Goal: Task Accomplishment & Management: Manage account settings

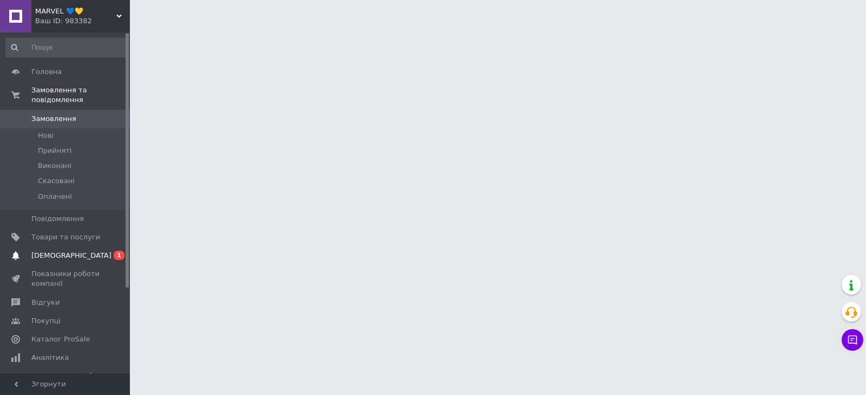
click at [77, 251] on span "[DEMOGRAPHIC_DATA]" at bounding box center [65, 256] width 69 height 10
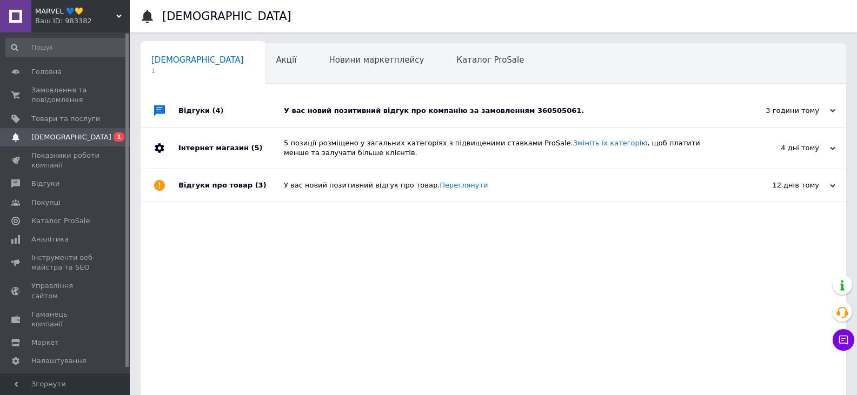
click at [329, 108] on div "У вас новий позитивний відгук про компанію за замовленням 360505061." at bounding box center [506, 111] width 444 height 10
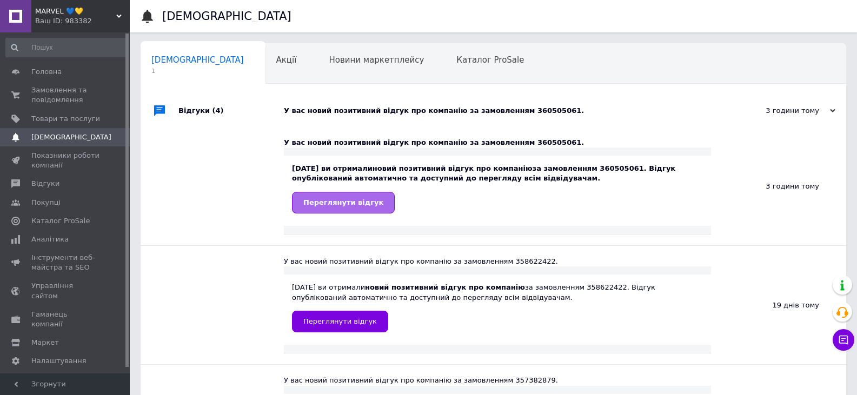
click at [359, 206] on span "Переглянути відгук" at bounding box center [343, 203] width 80 height 8
click at [39, 82] on link "Замовлення та повідомлення 0 0" at bounding box center [66, 95] width 133 height 28
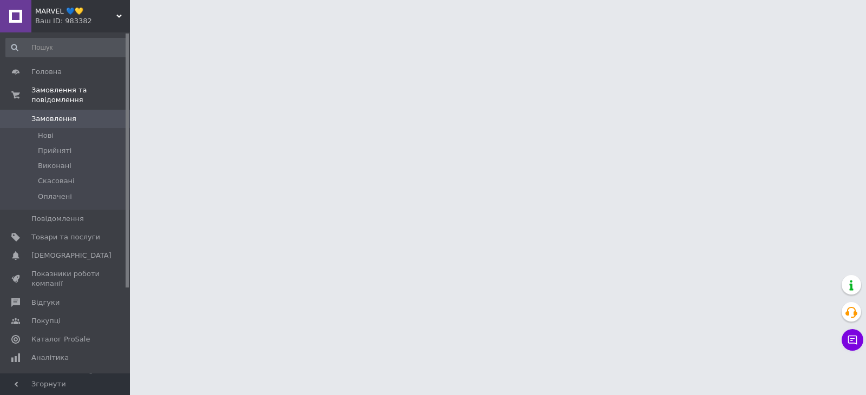
click at [51, 114] on span "Замовлення" at bounding box center [53, 119] width 45 height 10
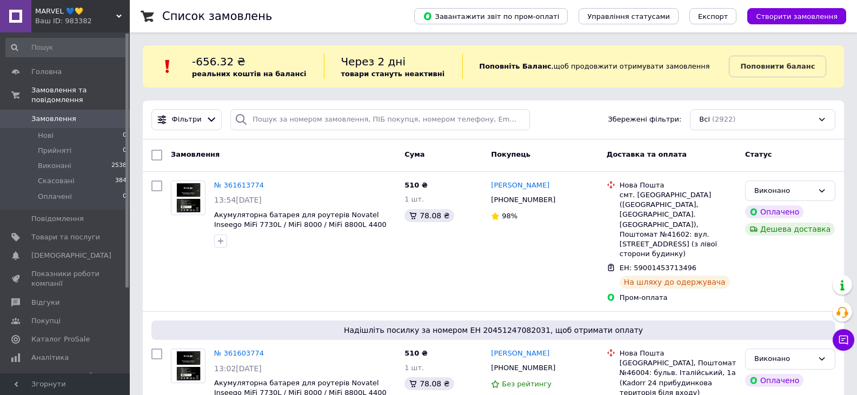
scroll to position [54, 0]
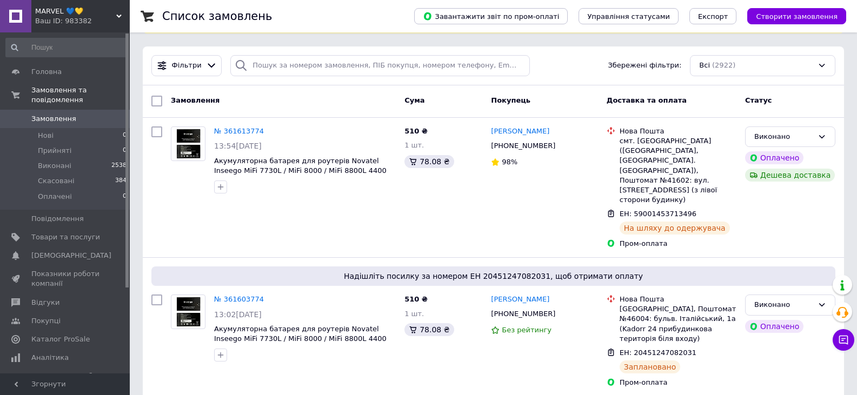
click at [61, 335] on span "Каталог ProSale" at bounding box center [60, 340] width 58 height 10
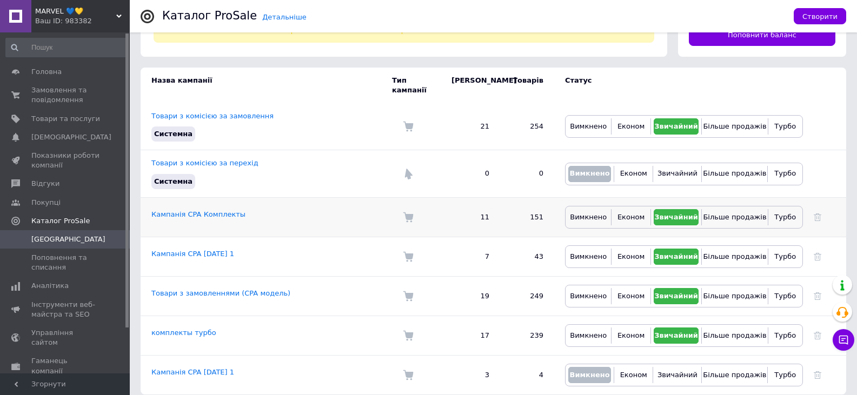
scroll to position [66, 0]
click at [197, 328] on link "комплекты турбо" at bounding box center [183, 332] width 65 height 8
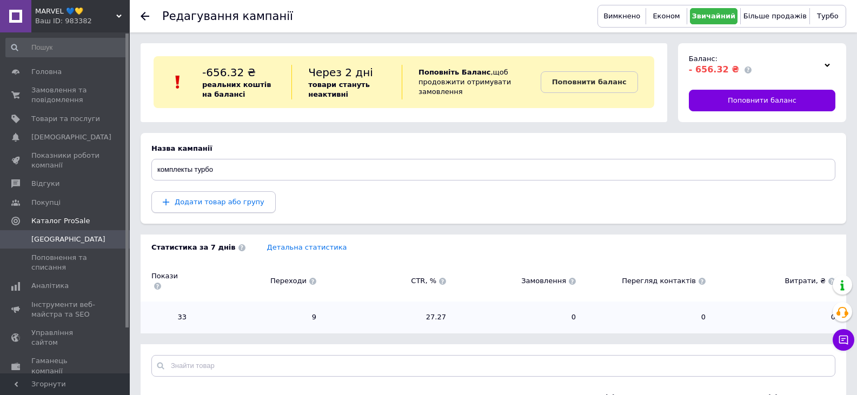
click at [209, 209] on button "Додати товар або групу" at bounding box center [213, 203] width 124 height 22
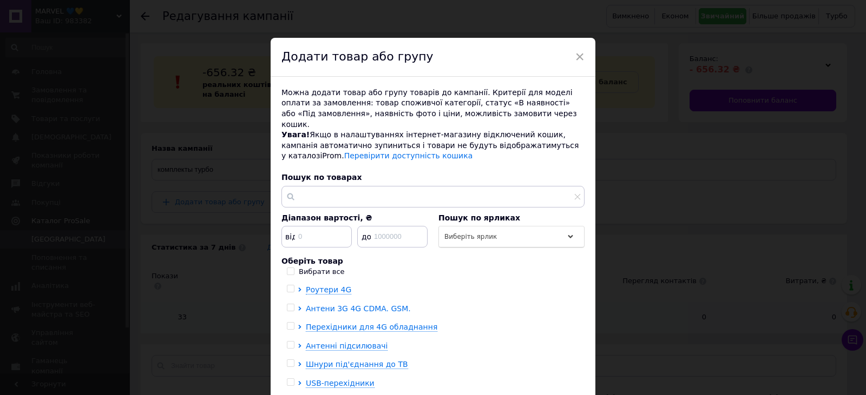
click at [337, 305] on span "Антени 3G 4G CDMA. GSM." at bounding box center [358, 309] width 105 height 9
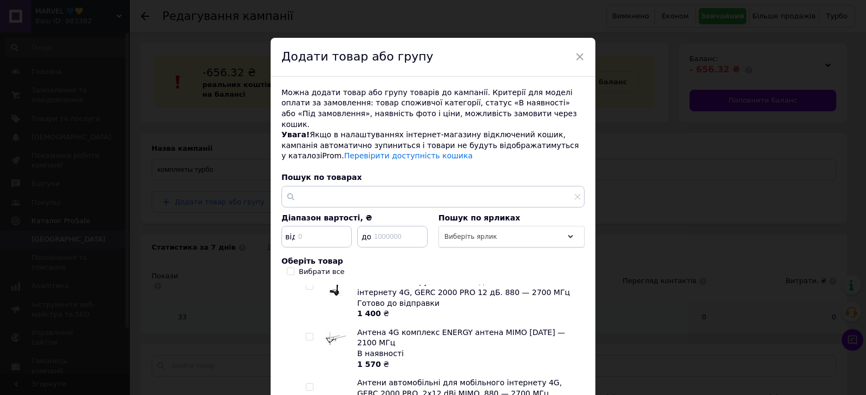
scroll to position [54, 0]
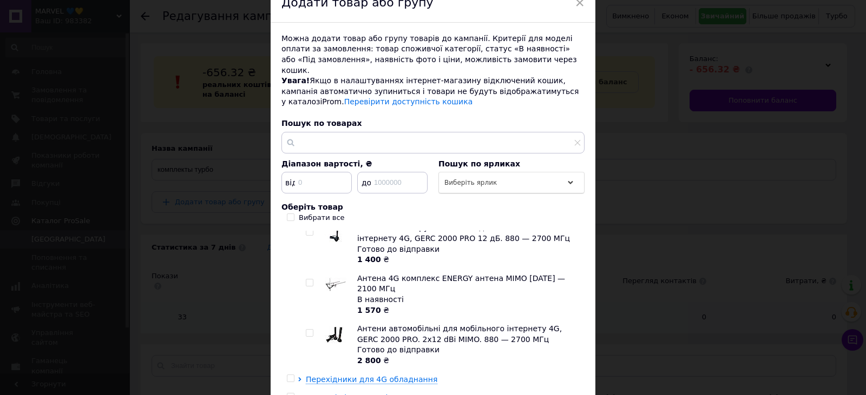
click at [306, 330] on input "checkbox" at bounding box center [309, 333] width 7 height 7
checkbox input "true"
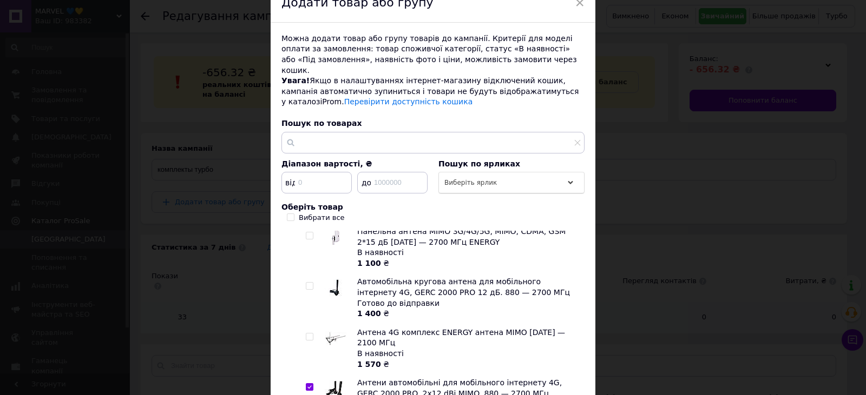
click at [311, 283] on input "checkbox" at bounding box center [309, 286] width 7 height 7
checkbox input "true"
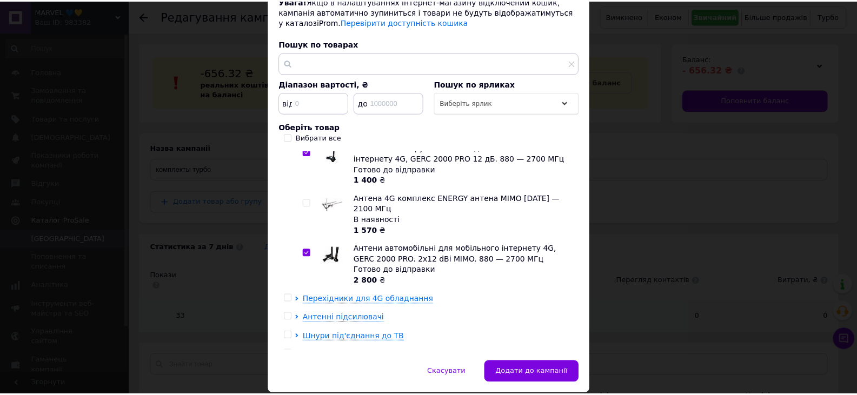
scroll to position [160, 0]
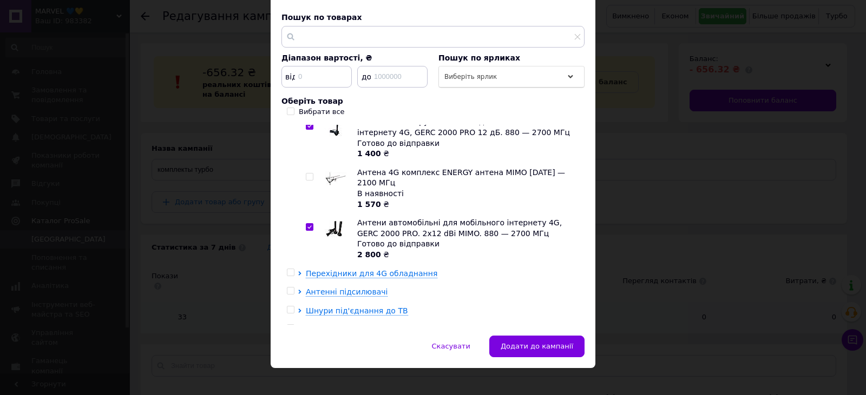
click at [556, 342] on span "Додати до кампанії" at bounding box center [536, 346] width 72 height 8
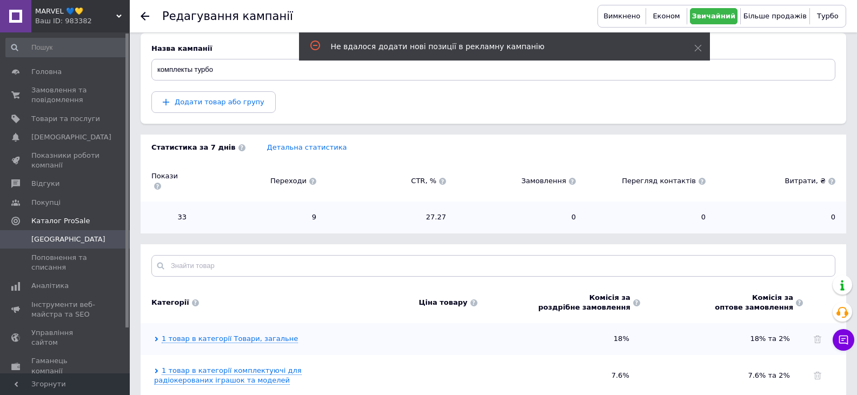
scroll to position [108, 0]
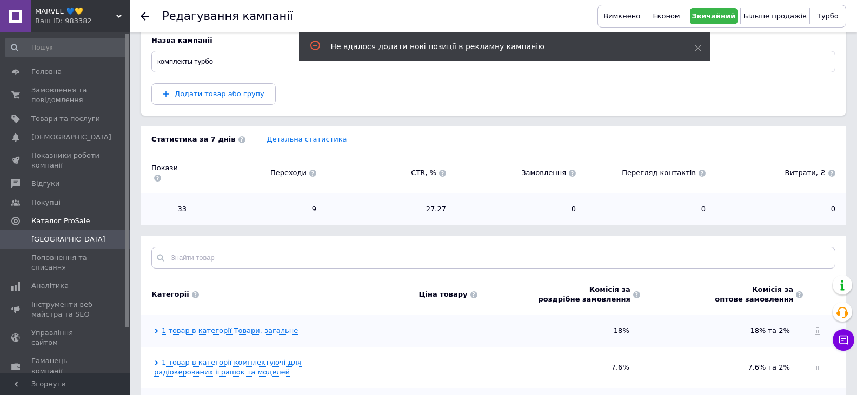
click at [143, 14] on icon at bounding box center [145, 16] width 9 height 9
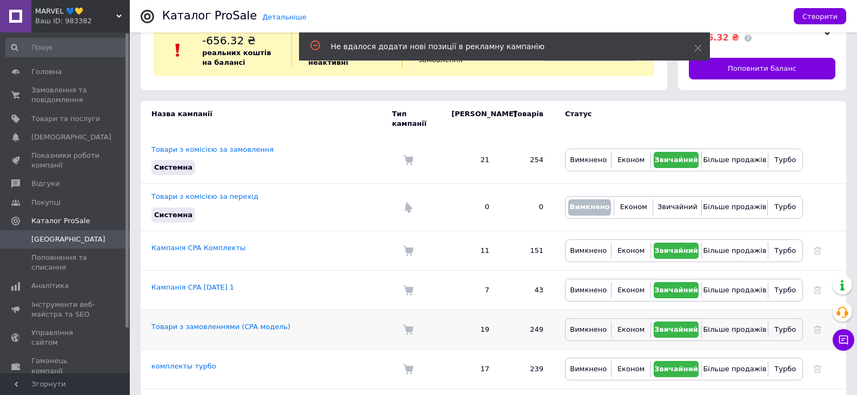
scroll to position [66, 0]
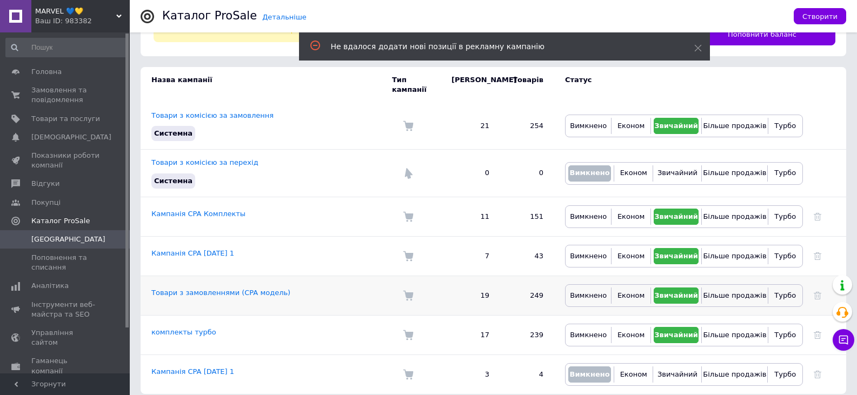
click at [207, 288] on td "Товари з замовленнями (CPA модель)" at bounding box center [267, 295] width 252 height 39
click at [206, 289] on link "Товари з замовленнями (CPA модель)" at bounding box center [220, 293] width 139 height 8
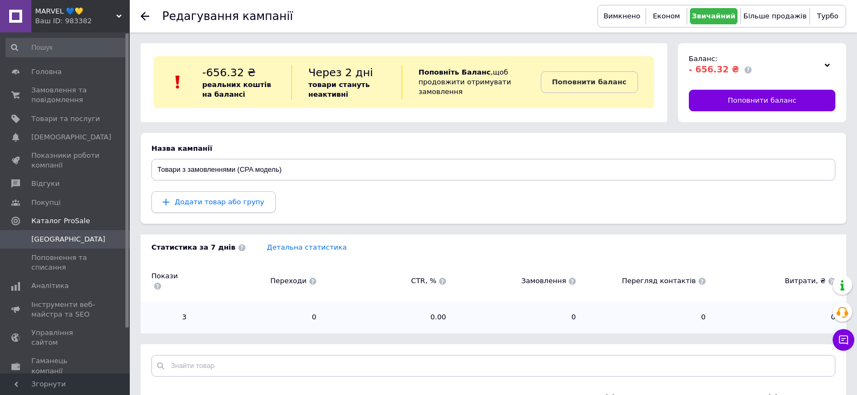
click at [232, 203] on span "Додати товар або групу" at bounding box center [220, 202] width 90 height 8
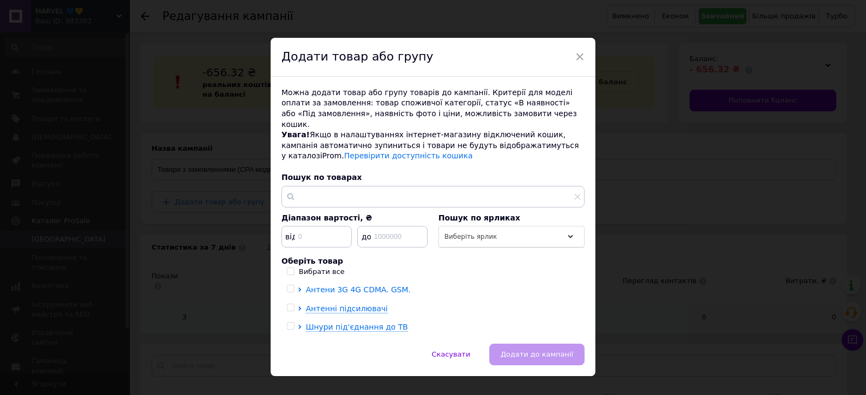
click at [367, 286] on span "Антени 3G 4G CDMA. GSM." at bounding box center [358, 290] width 105 height 9
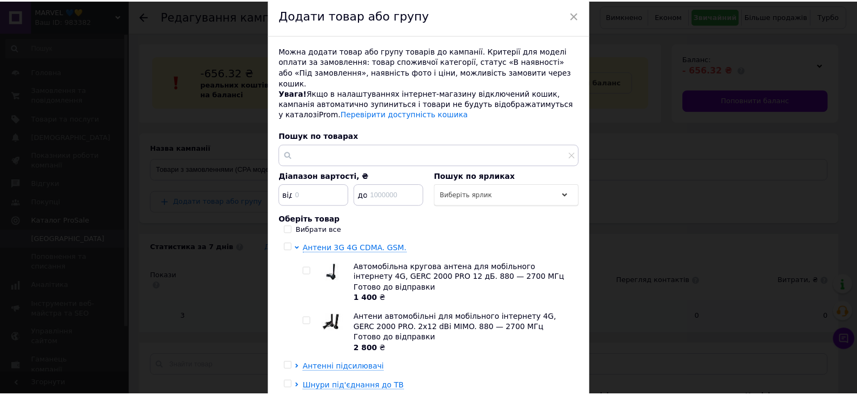
scroll to position [54, 0]
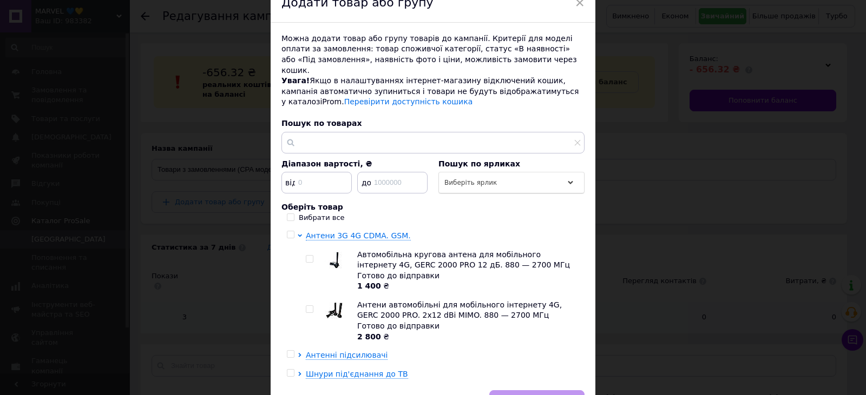
click at [308, 256] on input "checkbox" at bounding box center [309, 259] width 7 height 7
checkbox input "true"
click at [307, 306] on label at bounding box center [310, 310] width 8 height 8
click at [307, 306] on input "checkbox" at bounding box center [309, 309] width 7 height 7
checkbox input "true"
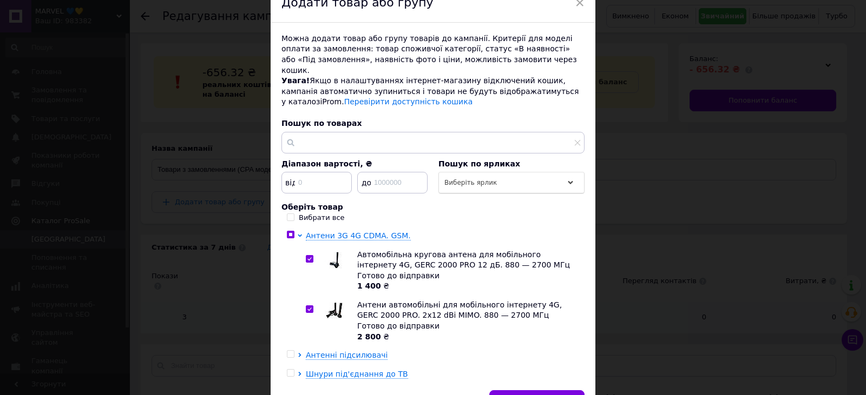
checkbox input "true"
click at [526, 391] on button "Додати до кампанії" at bounding box center [536, 402] width 95 height 22
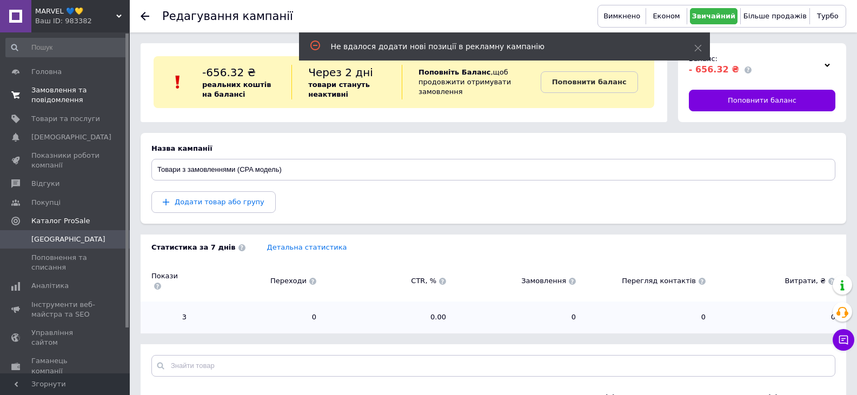
click at [54, 95] on span "Замовлення та повідомлення" at bounding box center [65, 94] width 69 height 19
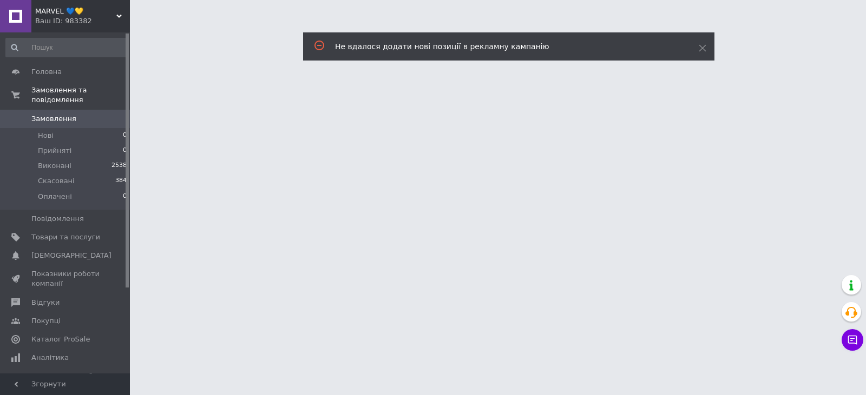
click at [49, 114] on span "Замовлення" at bounding box center [53, 119] width 45 height 10
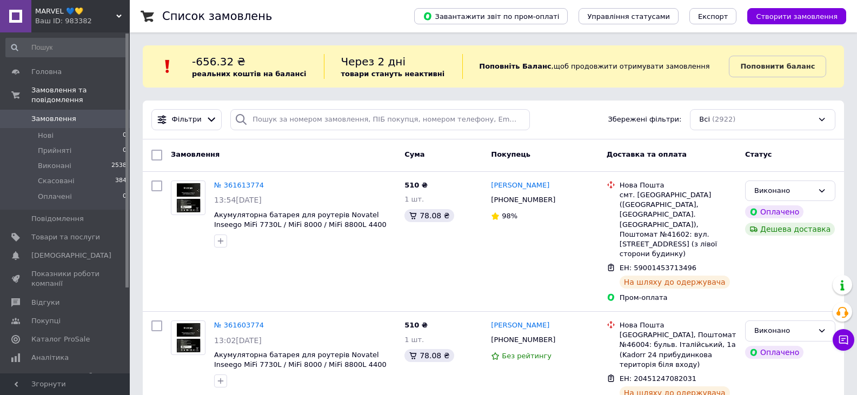
click at [62, 114] on span "Замовлення" at bounding box center [53, 119] width 45 height 10
click at [76, 21] on div "Ваш ID: 983382" at bounding box center [82, 21] width 95 height 10
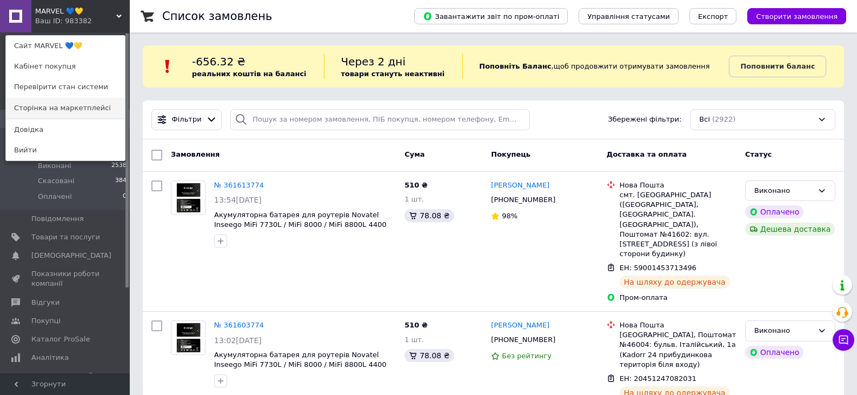
click at [58, 114] on link "Сторінка на маркетплейсі" at bounding box center [65, 108] width 119 height 21
